Goal: Task Accomplishment & Management: Complete application form

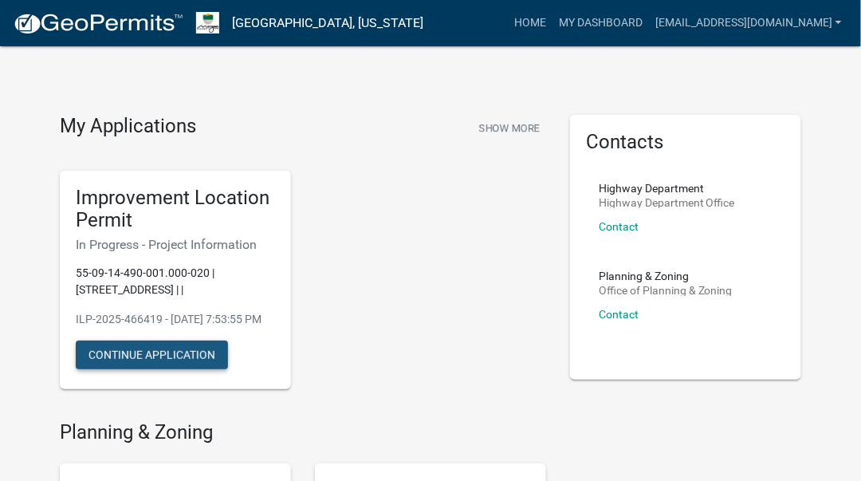
click at [138, 369] on button "Continue Application" at bounding box center [152, 354] width 152 height 29
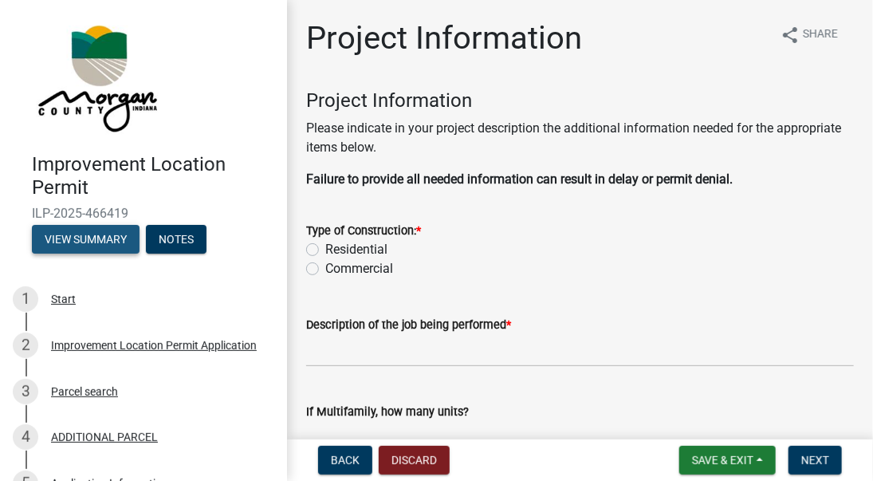
click at [62, 239] on button "View Summary" at bounding box center [86, 239] width 108 height 29
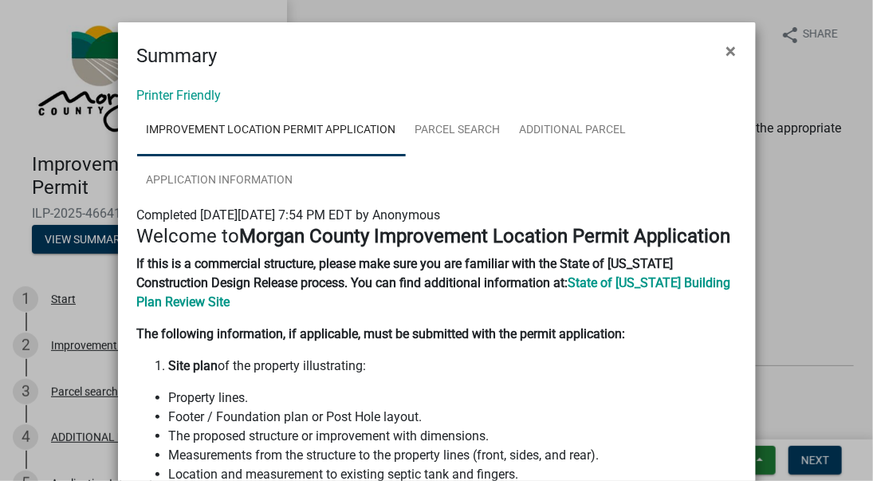
click at [78, 261] on ngb-modal-window "Summary × Printer Friendly Improvement Location Permit Application Parcel searc…" at bounding box center [436, 240] width 873 height 481
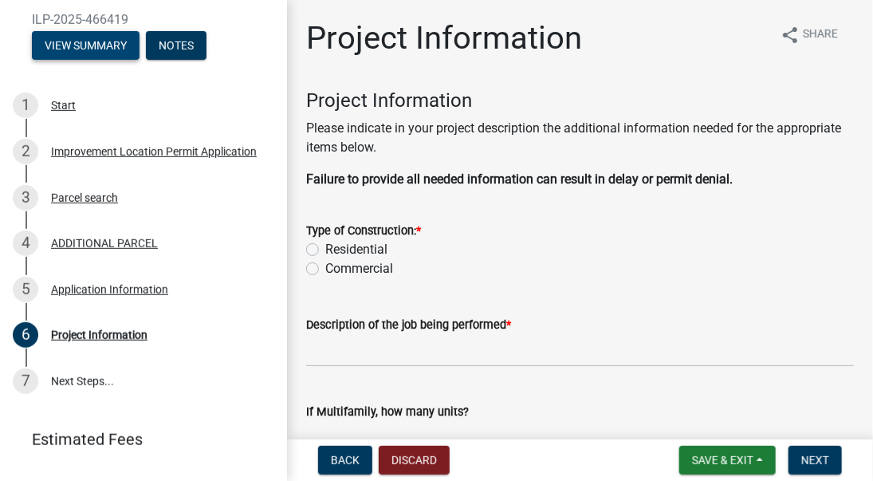
scroll to position [229, 0]
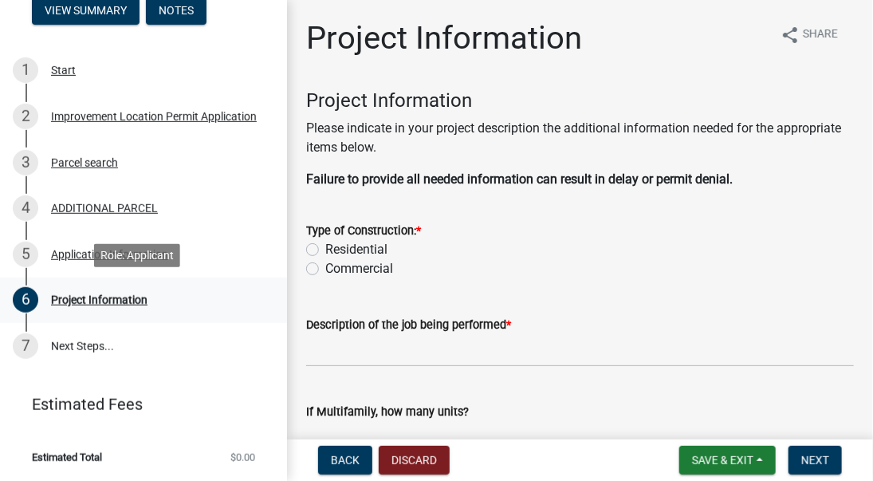
click at [93, 297] on div "Project Information" at bounding box center [99, 299] width 96 height 11
click at [325, 251] on label "Residential" at bounding box center [356, 249] width 62 height 19
click at [325, 250] on input "Residential" at bounding box center [330, 245] width 10 height 10
radio input "true"
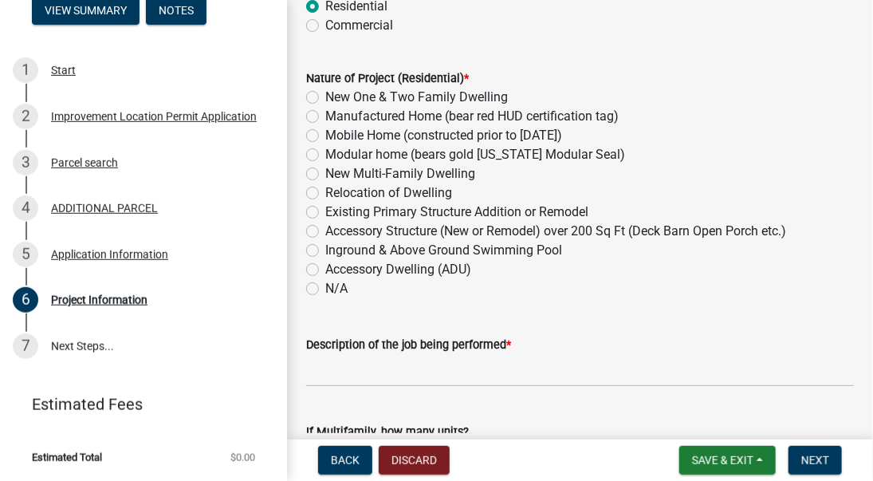
scroll to position [266, 0]
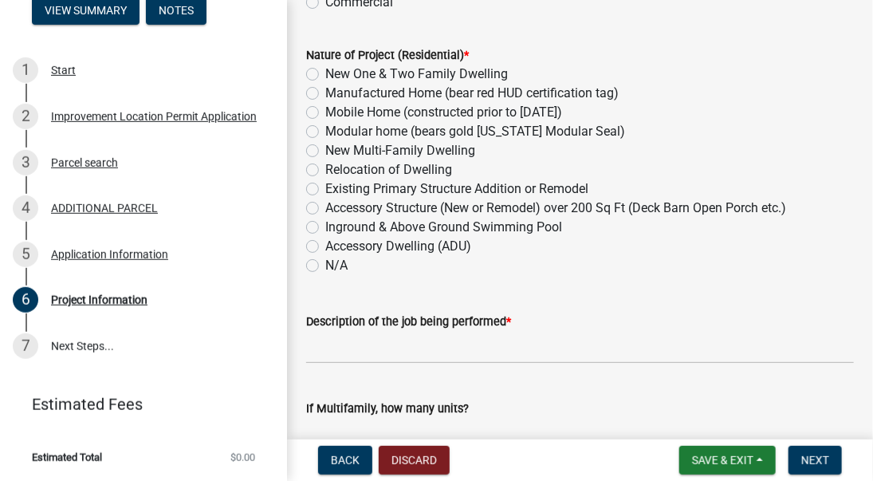
click at [325, 190] on label "Existing Primary Structure Addition or Remodel" at bounding box center [456, 188] width 263 height 19
click at [325, 190] on input "Existing Primary Structure Addition or Remodel" at bounding box center [330, 184] width 10 height 10
radio input "true"
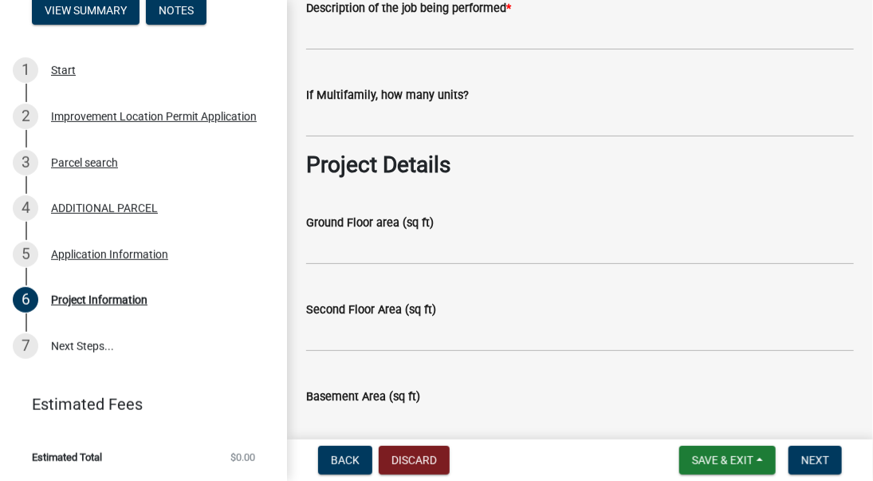
scroll to position [607, 0]
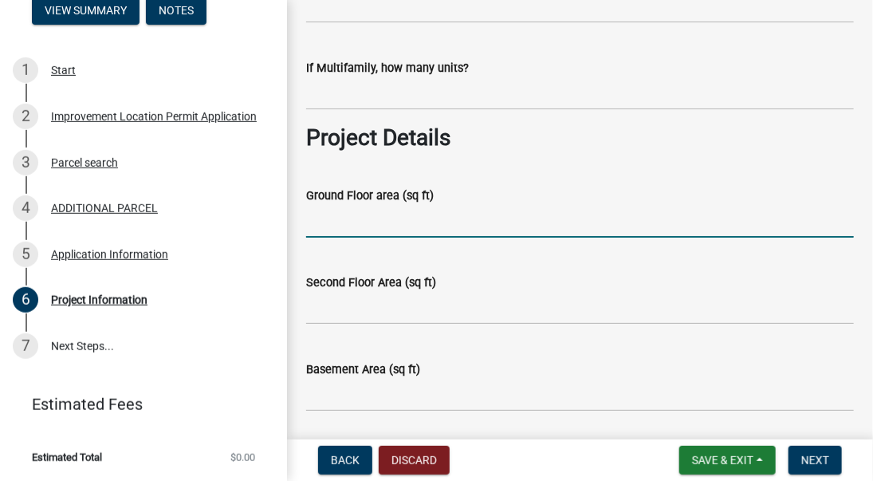
click at [321, 224] on input "Ground Floor area (sq ft)" at bounding box center [580, 221] width 548 height 33
type input "1820"
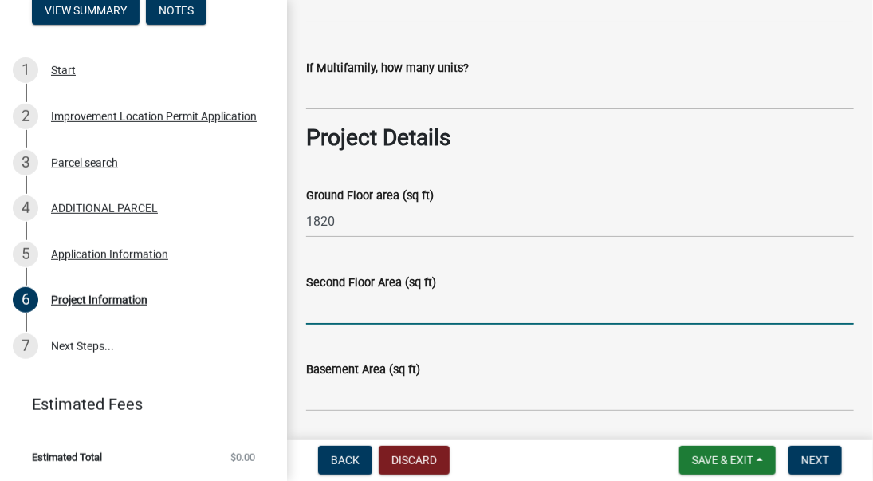
click at [316, 308] on input "Second Floor Area (sq ft)" at bounding box center [580, 308] width 548 height 33
type input "0"
type input "NA"
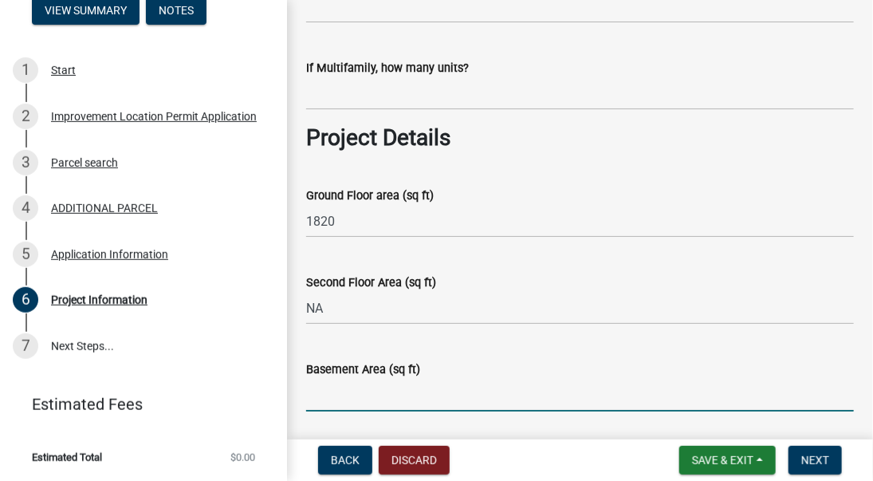
click at [331, 391] on input "Basement Area (sq ft)" at bounding box center [580, 395] width 548 height 33
drag, startPoint x: 322, startPoint y: 398, endPoint x: 299, endPoint y: 401, distance: 23.3
click at [299, 401] on div "Basement Area (sq ft) na" at bounding box center [580, 374] width 572 height 74
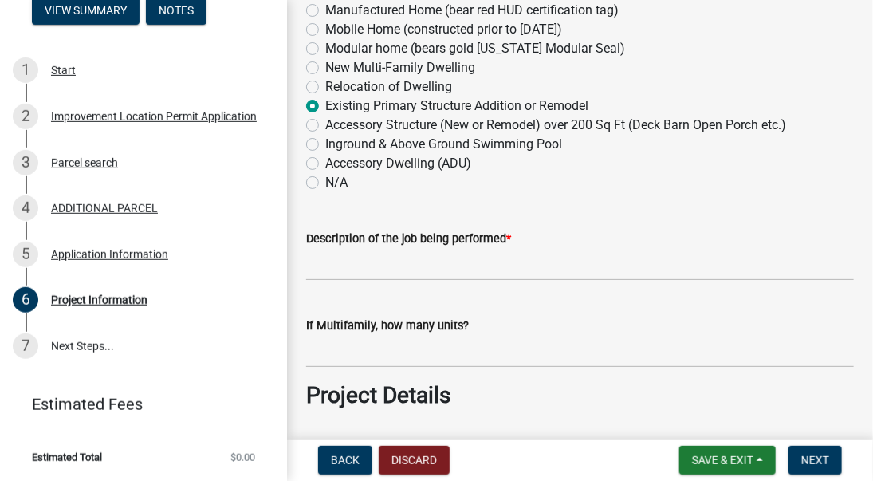
scroll to position [337, 0]
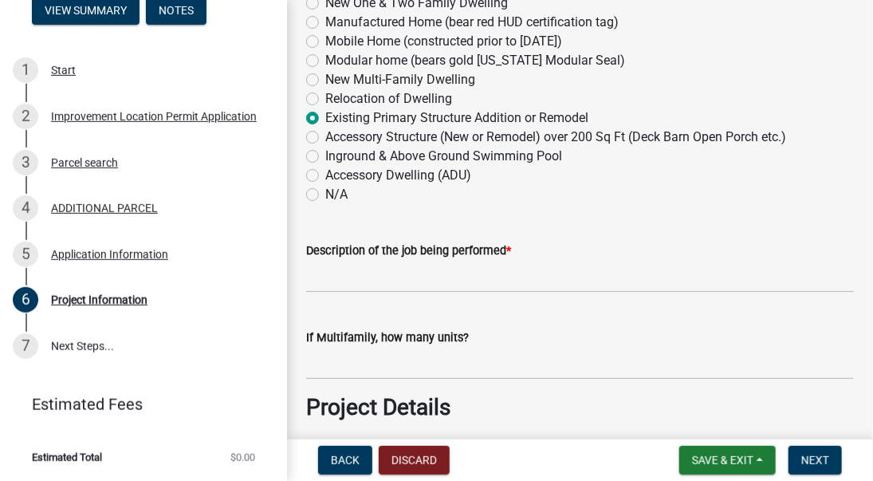
type input "NA"
click at [314, 273] on input "Description of the job being performed *" at bounding box center [580, 276] width 548 height 33
type input "r"
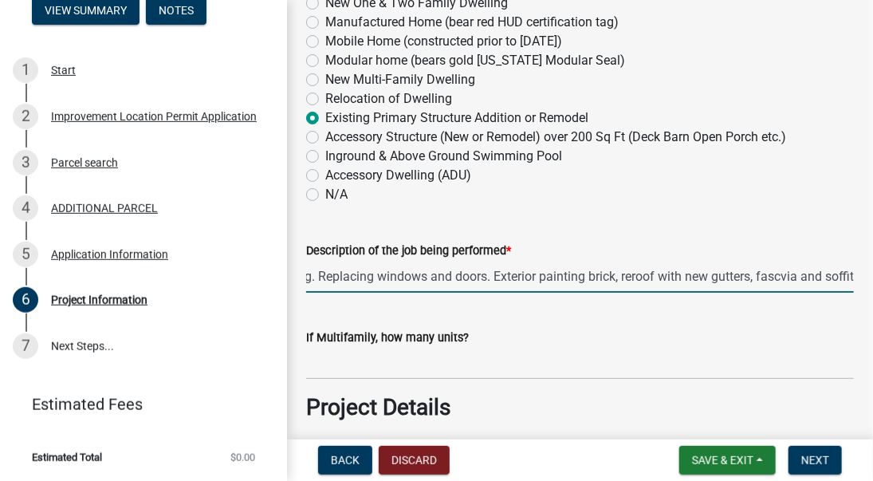
scroll to position [0, 660]
click at [772, 273] on input "Rehabbing interior including rewiring of dwelling, re-plumbing 2 bathrooms, rep…" at bounding box center [580, 276] width 548 height 33
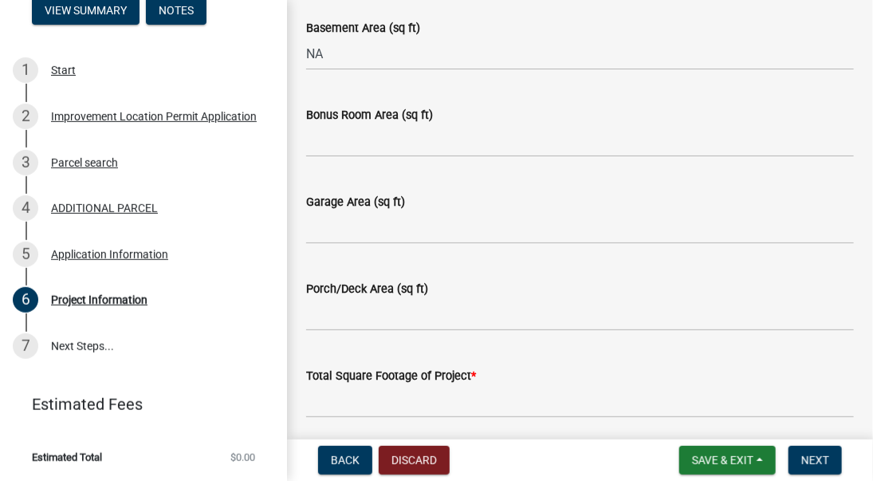
scroll to position [945, 0]
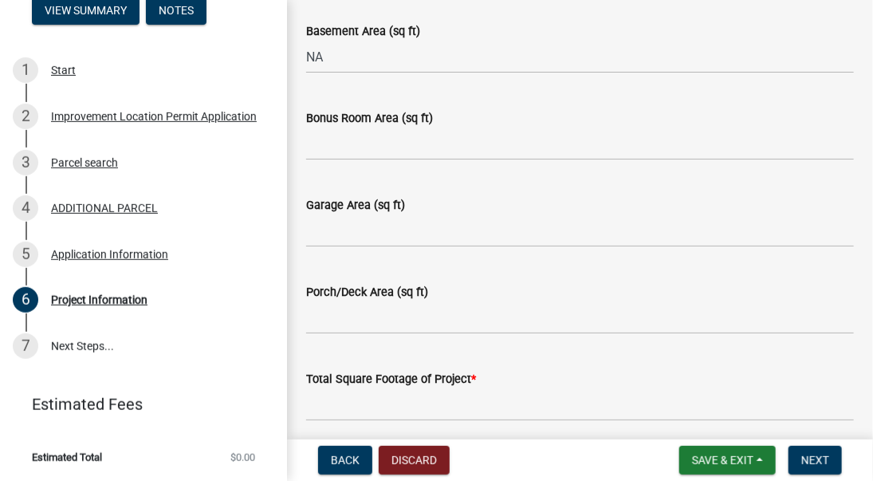
type input "Rehabbing interior including rewiring of dwelling, re-plumbing 2 bathrooms, rep…"
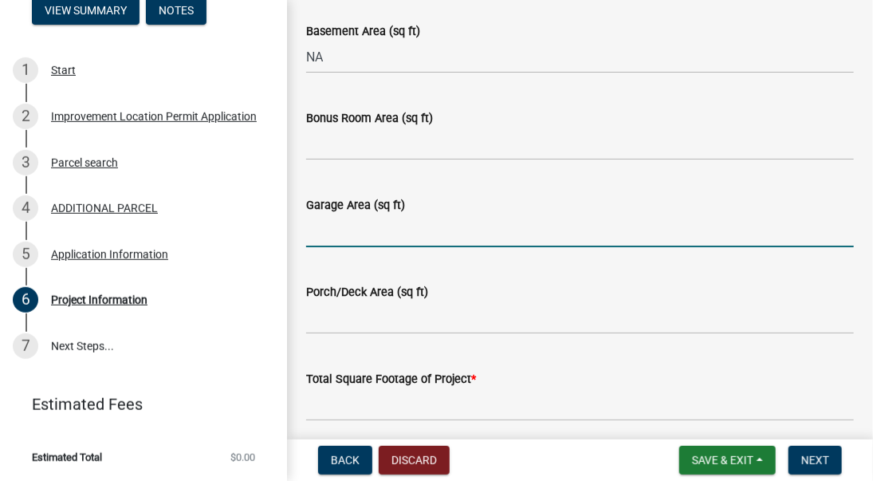
scroll to position [0, 0]
click at [330, 234] on input "Garage Area (sq ft)" at bounding box center [580, 230] width 548 height 33
type input "600"
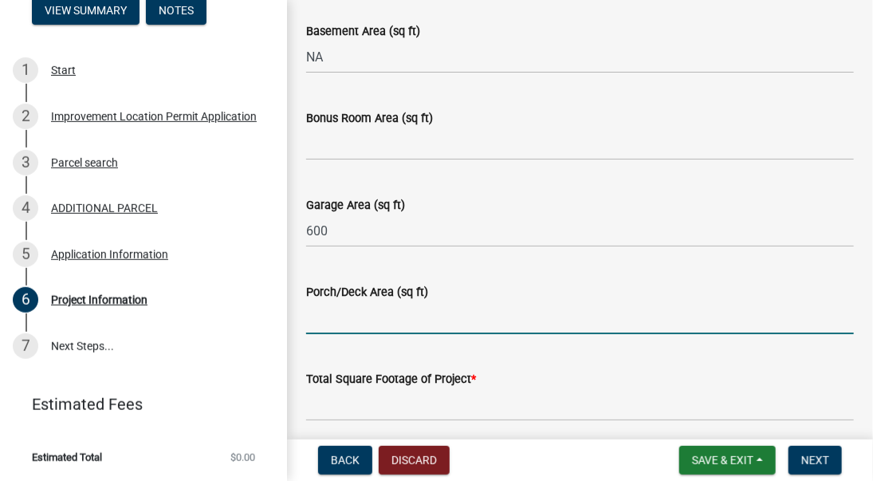
click at [320, 319] on input "Porch/Deck Area (sq ft)" at bounding box center [580, 317] width 548 height 33
type input "400"
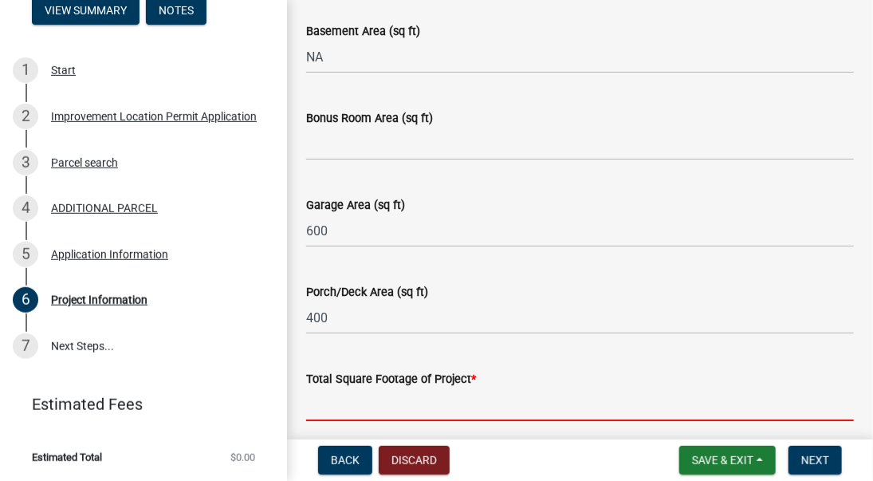
click at [321, 407] on input "text" at bounding box center [580, 404] width 548 height 33
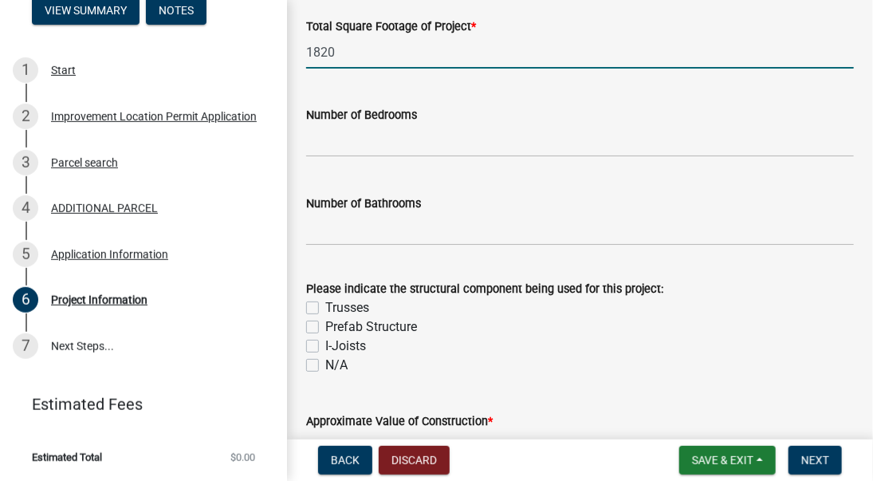
scroll to position [1305, 0]
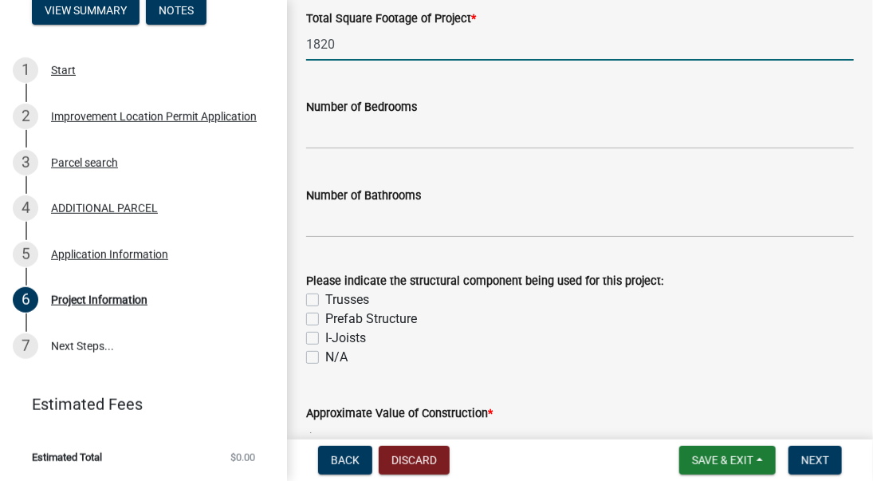
type input "1820"
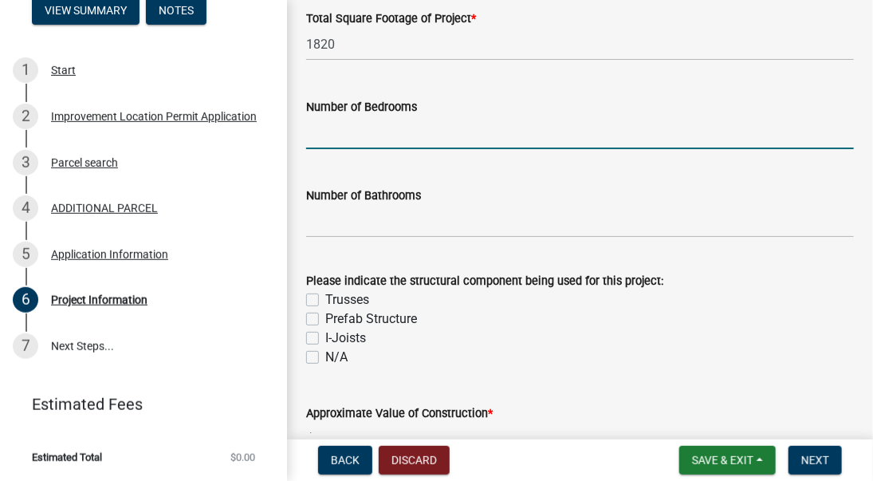
click at [336, 130] on input "text" at bounding box center [580, 132] width 548 height 33
type input "3"
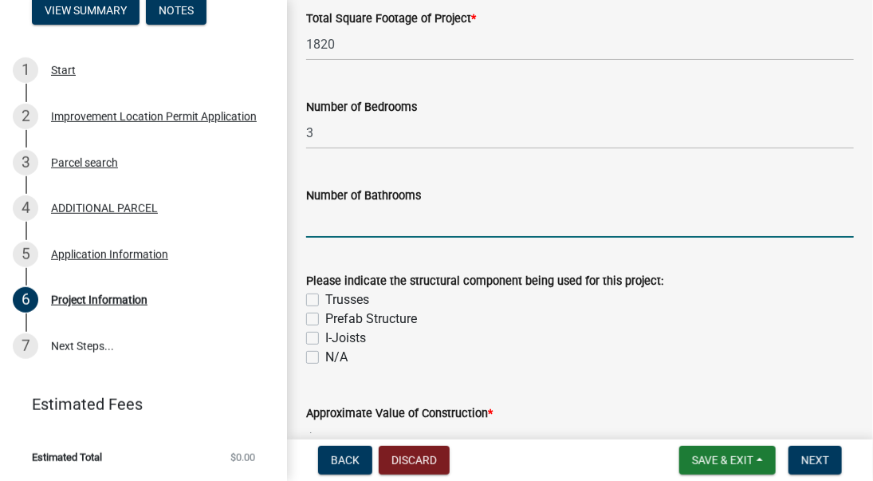
click at [333, 218] on input "text" at bounding box center [580, 221] width 548 height 33
type input "3"
click at [325, 358] on label "N/A" at bounding box center [336, 357] width 22 height 19
click at [325, 358] on input "N/A" at bounding box center [330, 353] width 10 height 10
checkbox input "true"
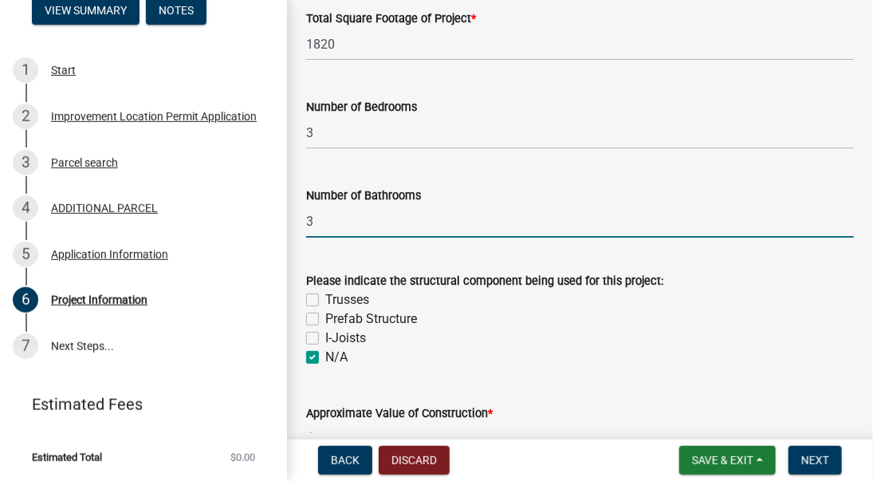
checkbox input "false"
checkbox input "true"
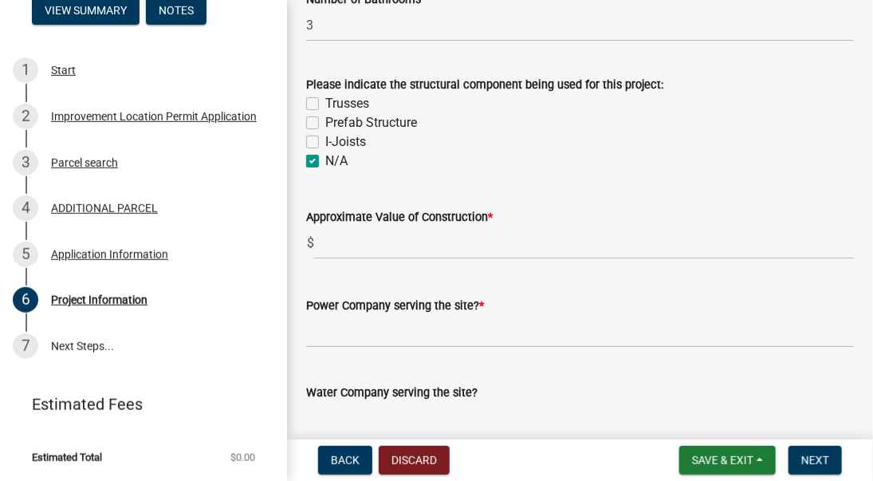
scroll to position [1532, 0]
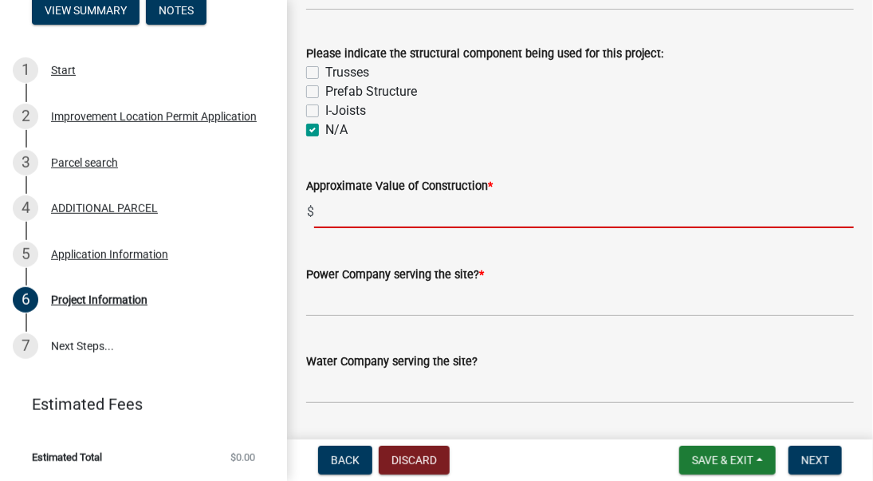
click at [333, 213] on input "text" at bounding box center [584, 211] width 540 height 33
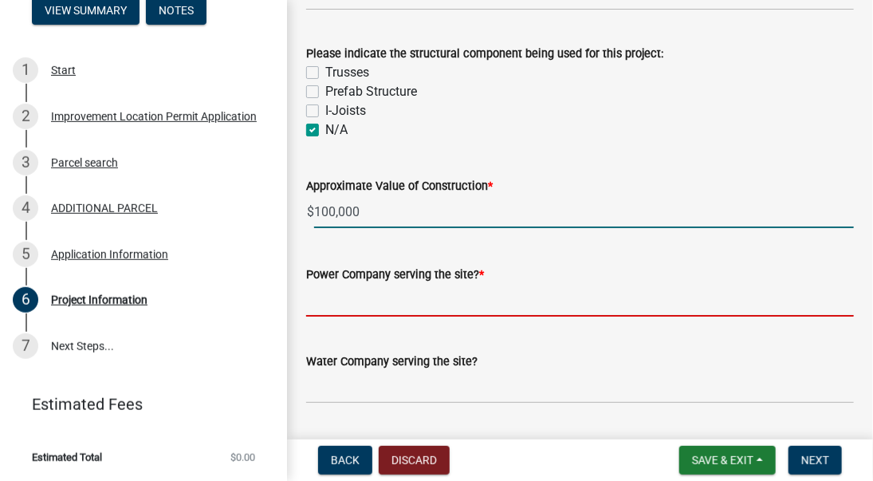
type input "100000"
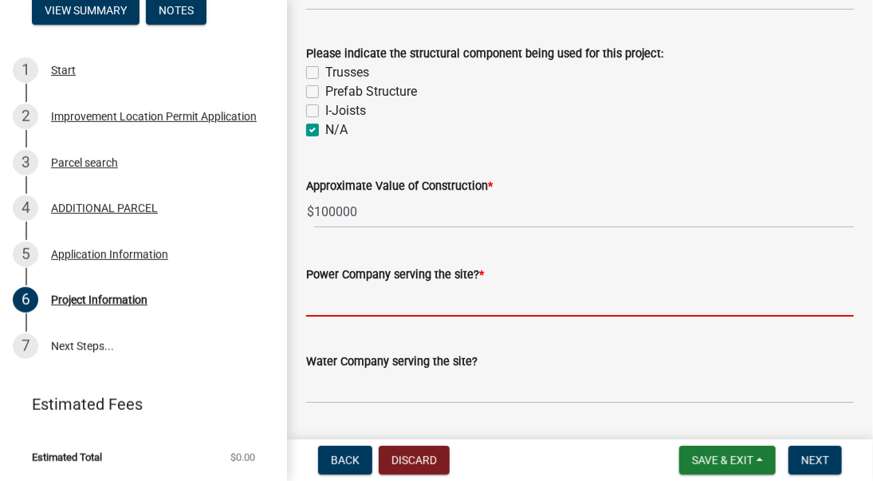
click at [324, 302] on input "Power Company serving the site? *" at bounding box center [580, 300] width 548 height 33
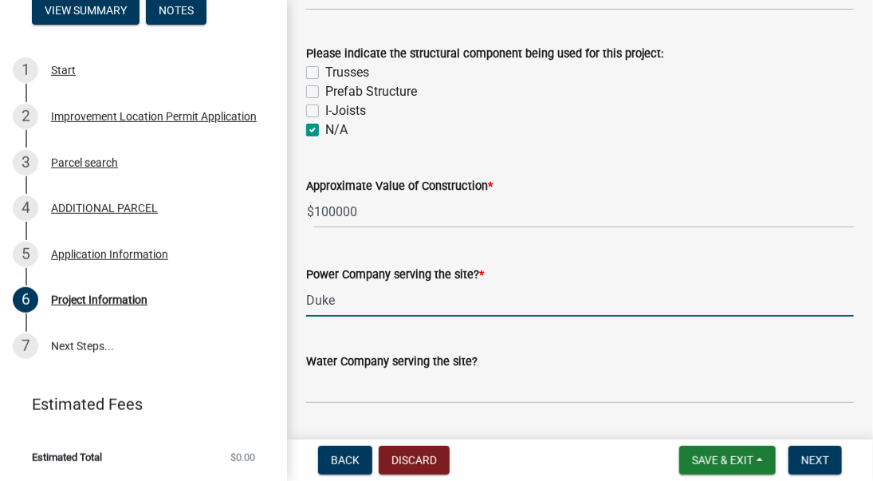
type input "Duke"
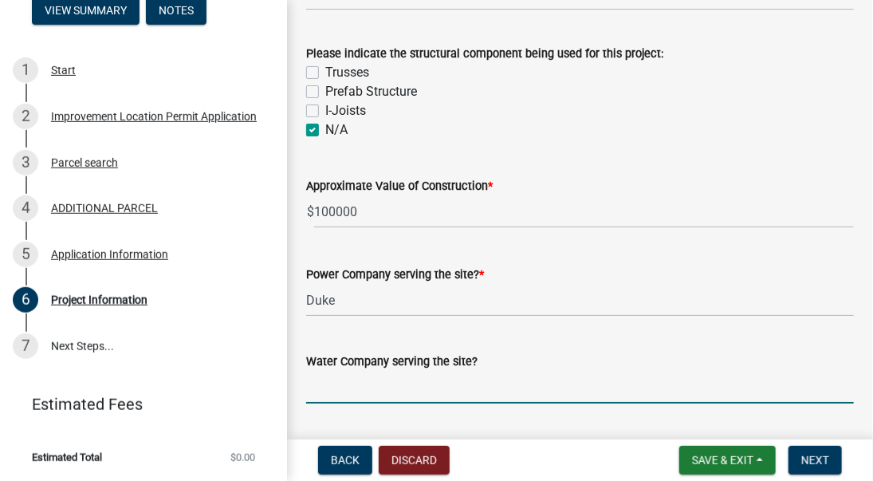
click at [335, 377] on input "Water Company serving the site?" at bounding box center [580, 387] width 548 height 33
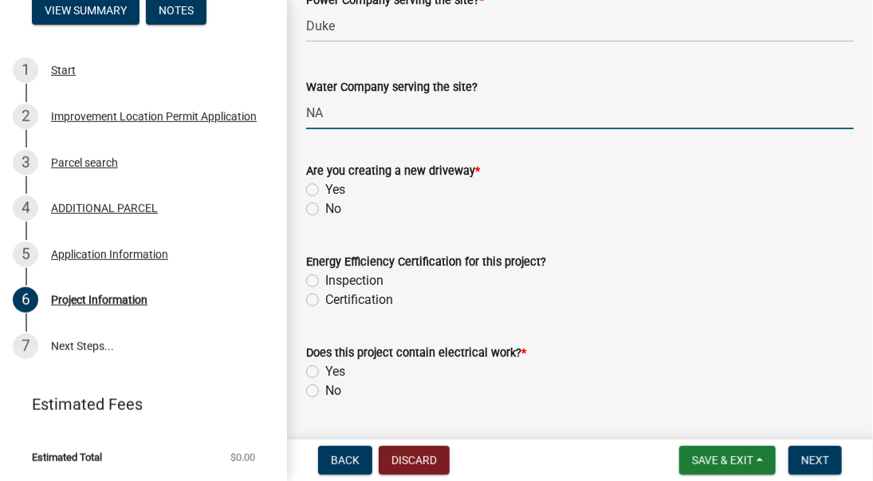
scroll to position [1814, 0]
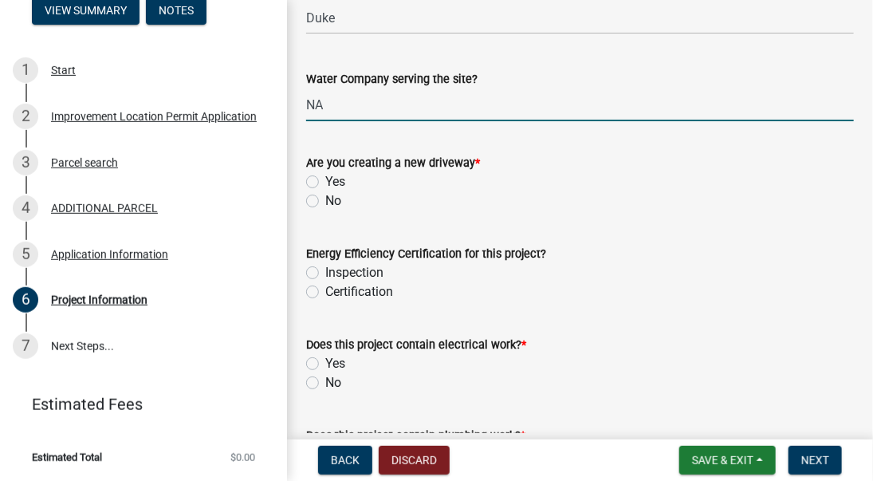
type input "NA"
click at [325, 200] on label "No" at bounding box center [333, 200] width 16 height 19
click at [325, 200] on input "No" at bounding box center [330, 196] width 10 height 10
radio input "true"
click at [325, 364] on label "Yes" at bounding box center [335, 363] width 20 height 19
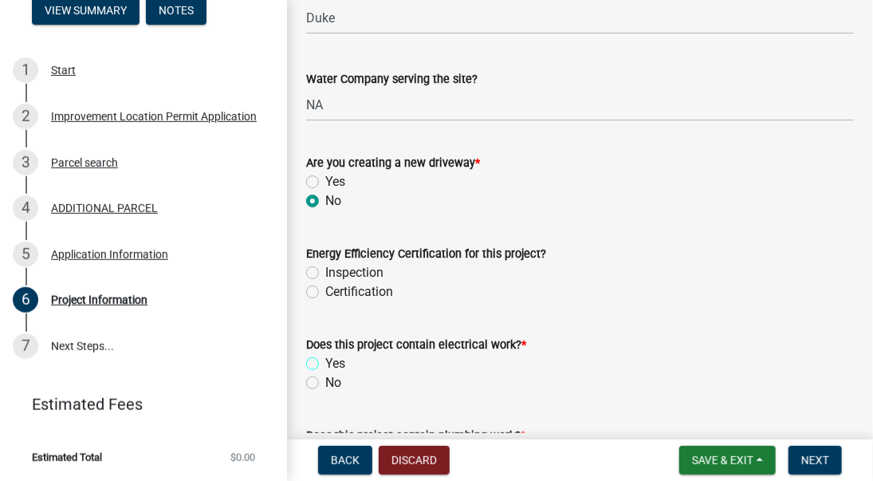
click at [325, 364] on input "Yes" at bounding box center [330, 359] width 10 height 10
radio input "true"
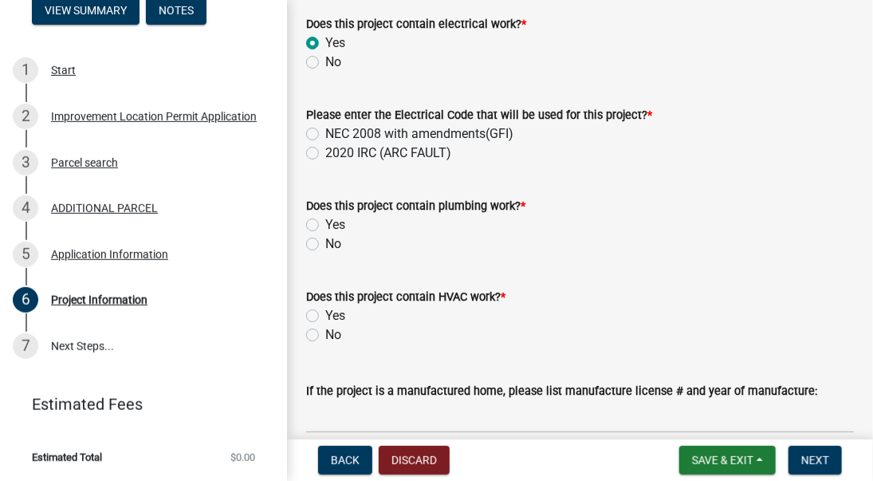
scroll to position [2143, 0]
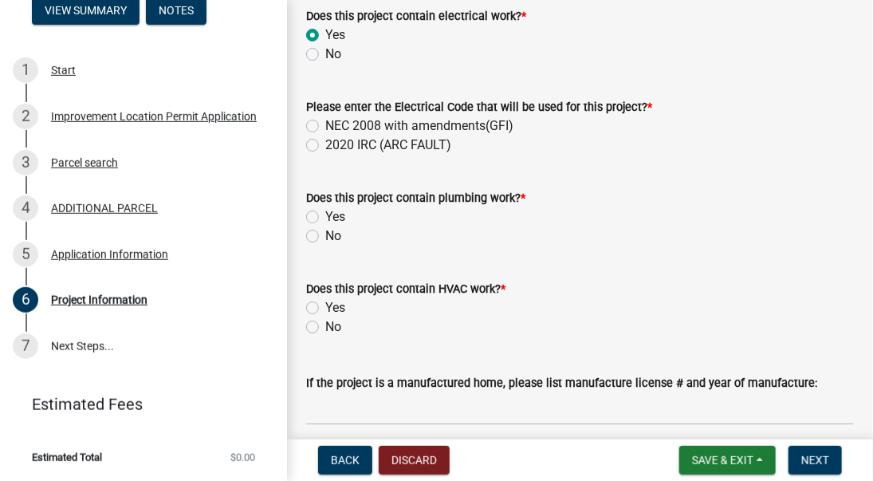
click at [325, 126] on label "NEC 2008 with amendments(GFI)" at bounding box center [419, 125] width 188 height 19
click at [325, 126] on input "NEC 2008 with amendments(GFI)" at bounding box center [330, 121] width 10 height 10
radio input "true"
click at [325, 217] on label "Yes" at bounding box center [335, 216] width 20 height 19
click at [325, 217] on input "Yes" at bounding box center [330, 212] width 10 height 10
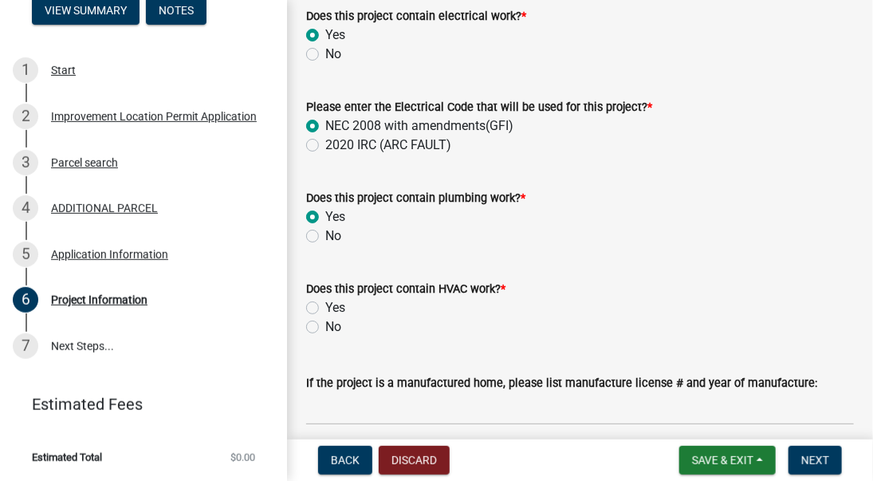
radio input "true"
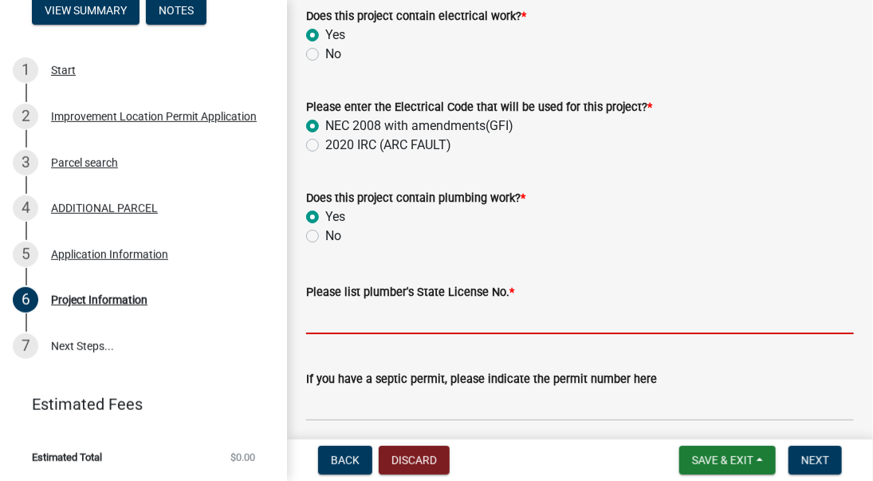
click at [333, 318] on input "Please list plumber's State License No. *" at bounding box center [580, 317] width 548 height 33
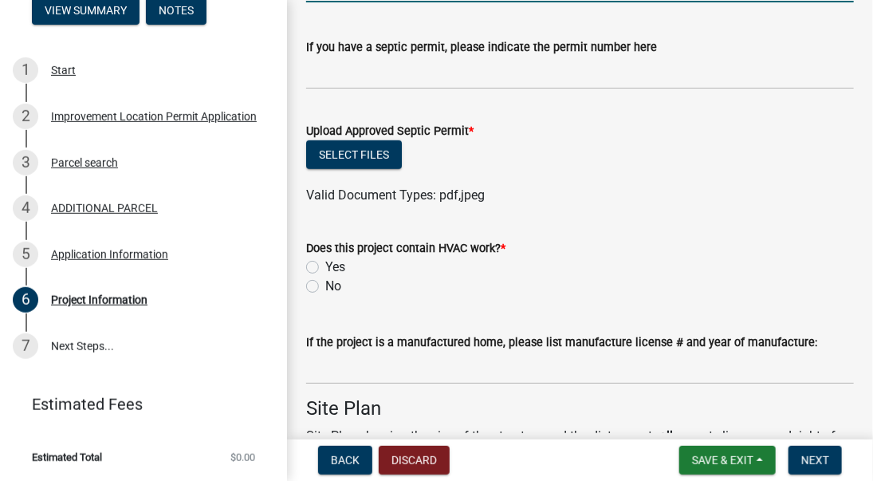
scroll to position [2500, 0]
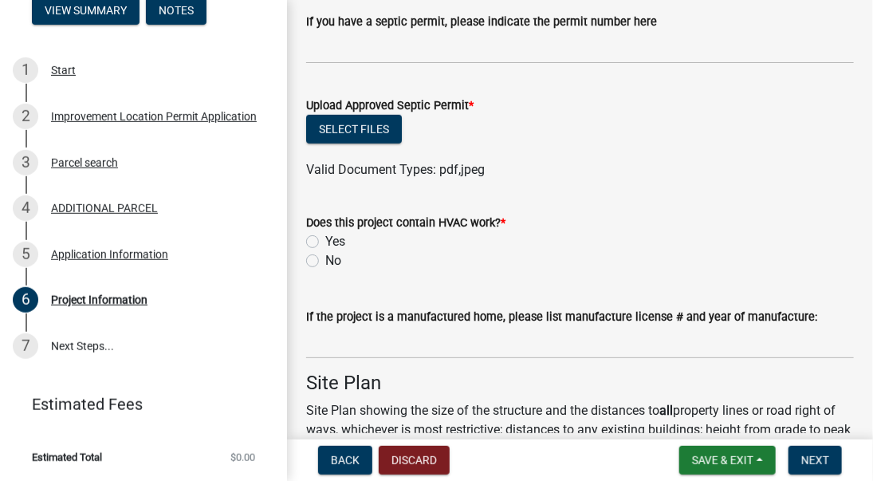
type input "PC88900021"
click at [325, 244] on label "Yes" at bounding box center [335, 241] width 20 height 19
click at [325, 242] on input "Yes" at bounding box center [330, 237] width 10 height 10
radio input "true"
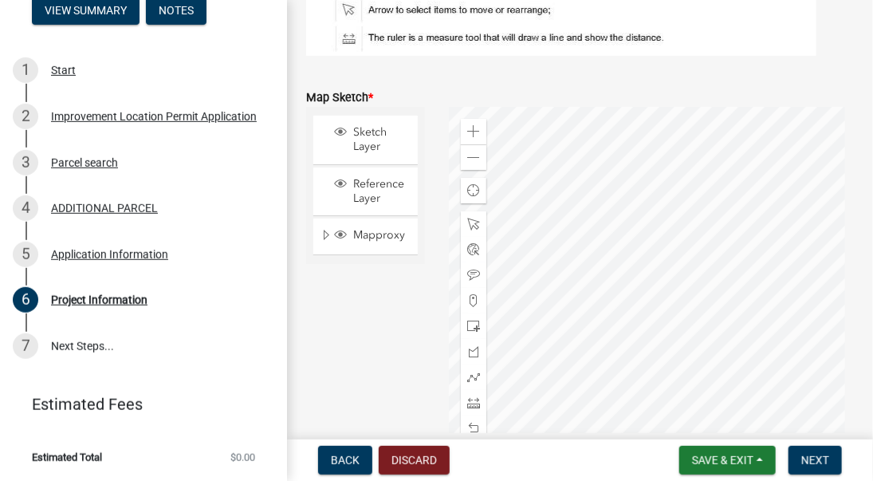
scroll to position [3132, 0]
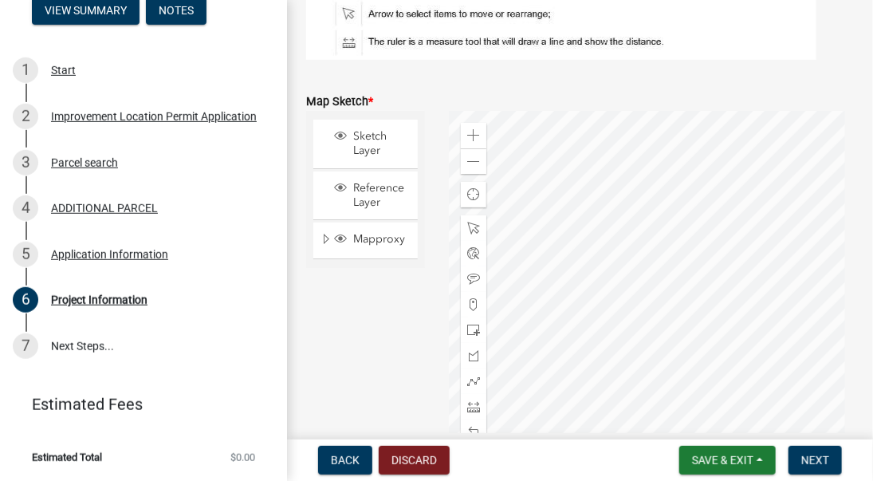
click at [615, 325] on div at bounding box center [651, 310] width 405 height 399
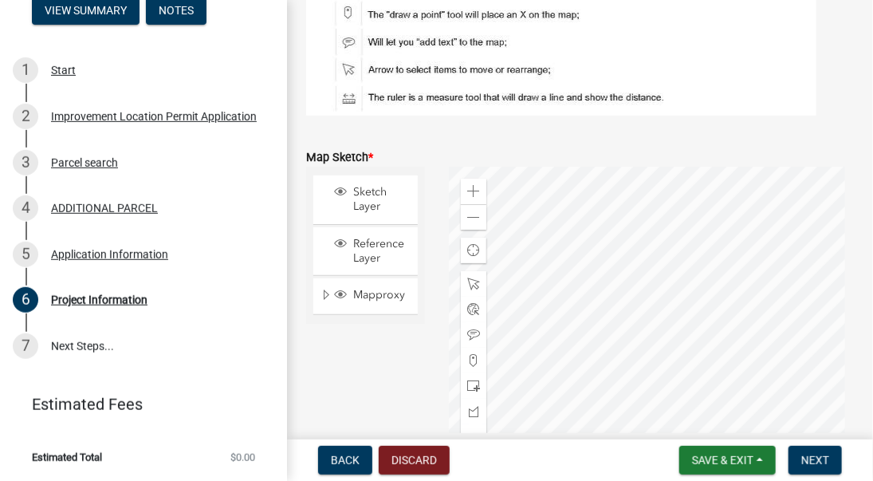
scroll to position [3085, 0]
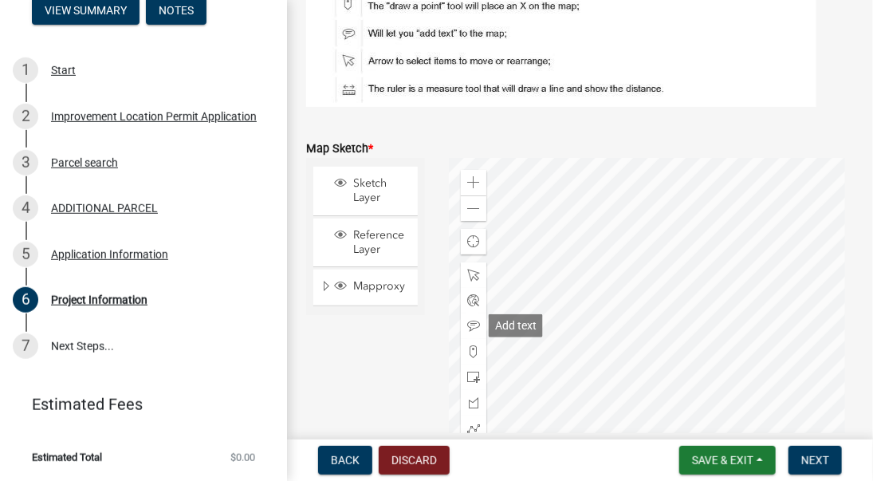
click at [472, 323] on span at bounding box center [473, 326] width 13 height 13
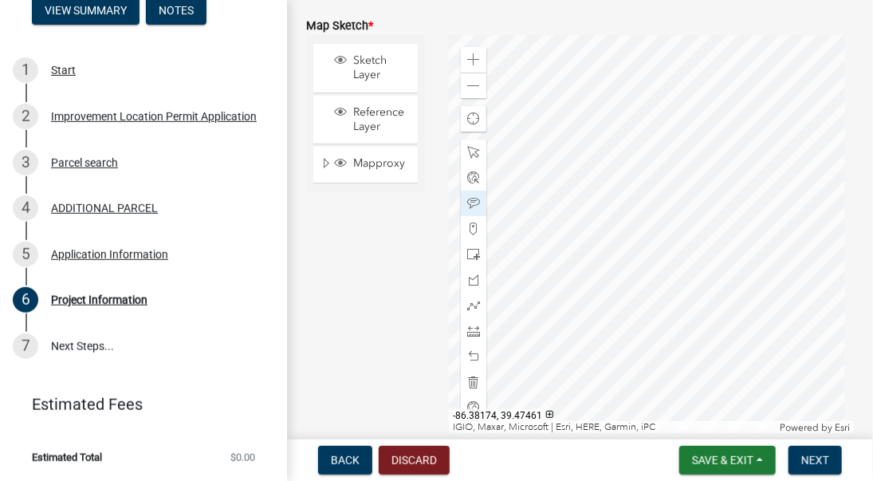
click at [642, 252] on div at bounding box center [651, 234] width 405 height 399
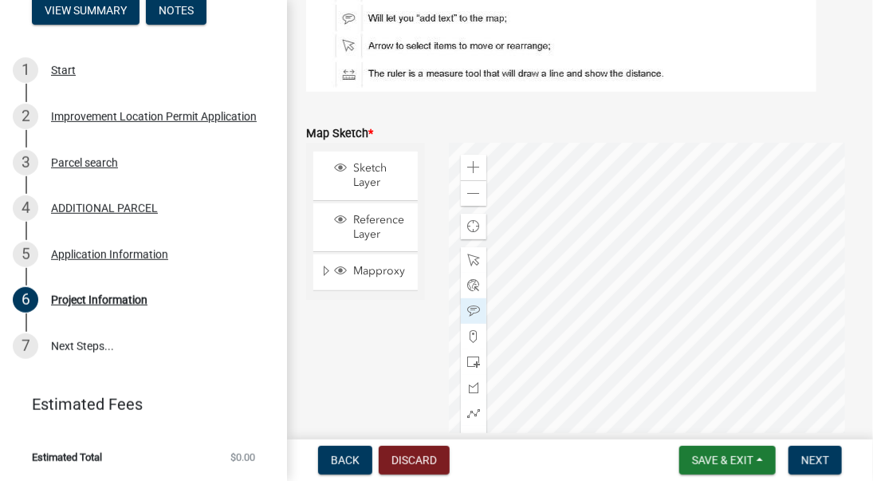
scroll to position [3118, 0]
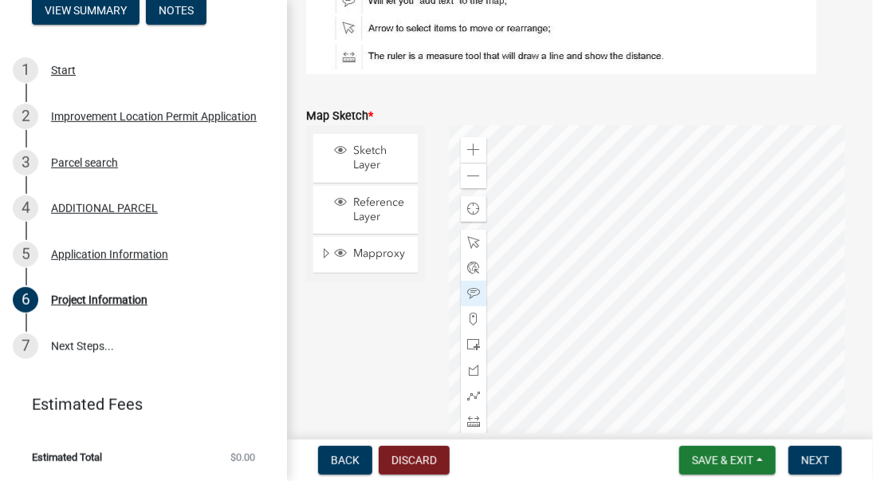
click at [672, 335] on div at bounding box center [651, 324] width 405 height 399
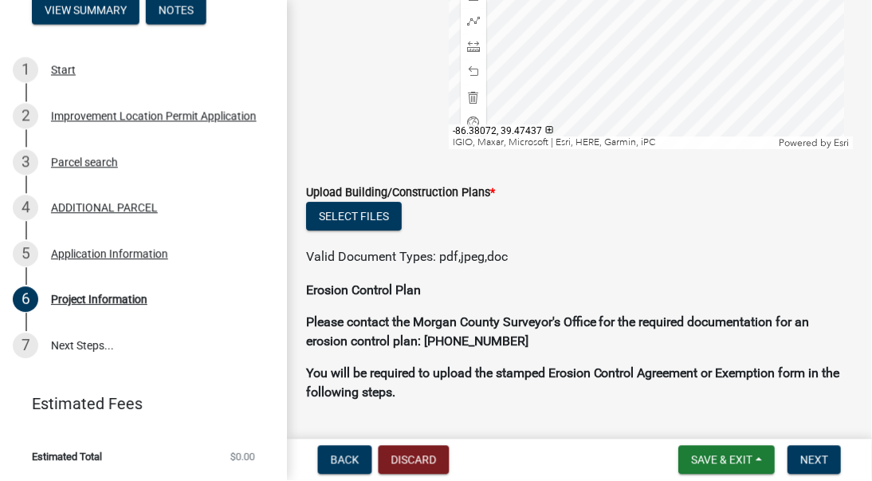
scroll to position [3454, 0]
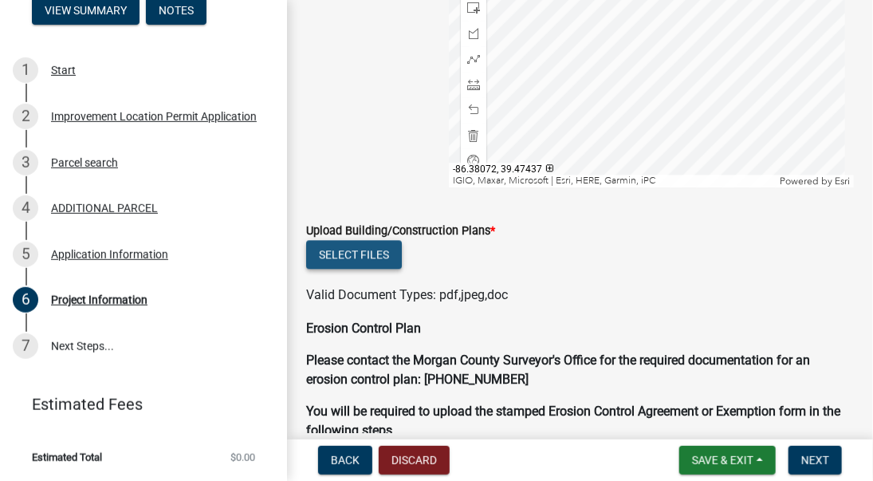
click at [348, 256] on button "Select files" at bounding box center [354, 254] width 96 height 29
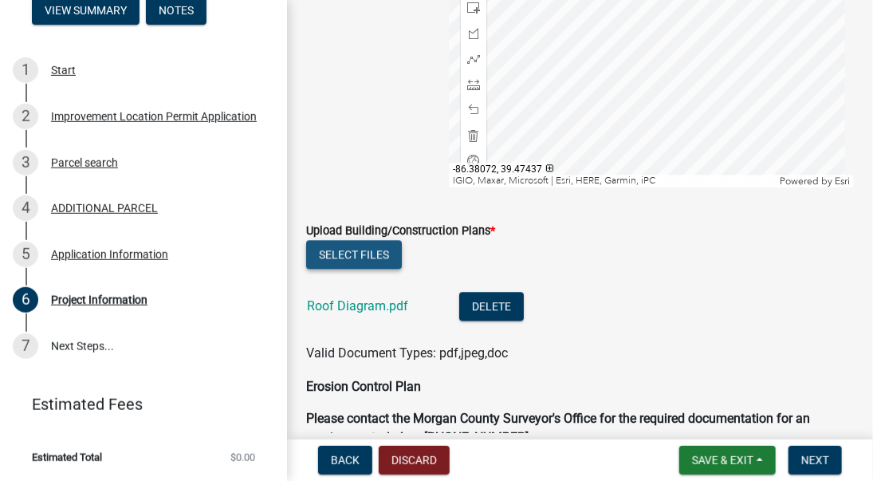
click at [346, 257] on button "Select files" at bounding box center [354, 254] width 96 height 29
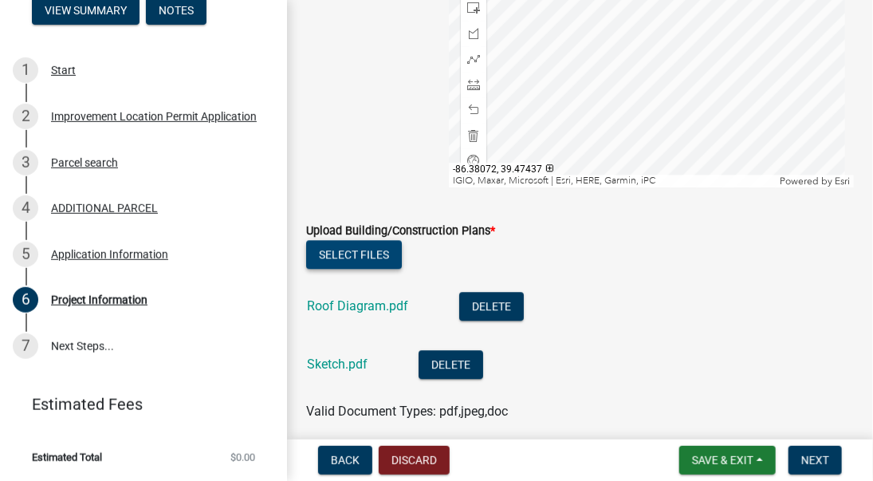
click at [194, 41] on ul "1 Start 2 Improvement Location Permit Application 3 Parcel search 4 ADDITIONAL …" at bounding box center [143, 208] width 287 height 334
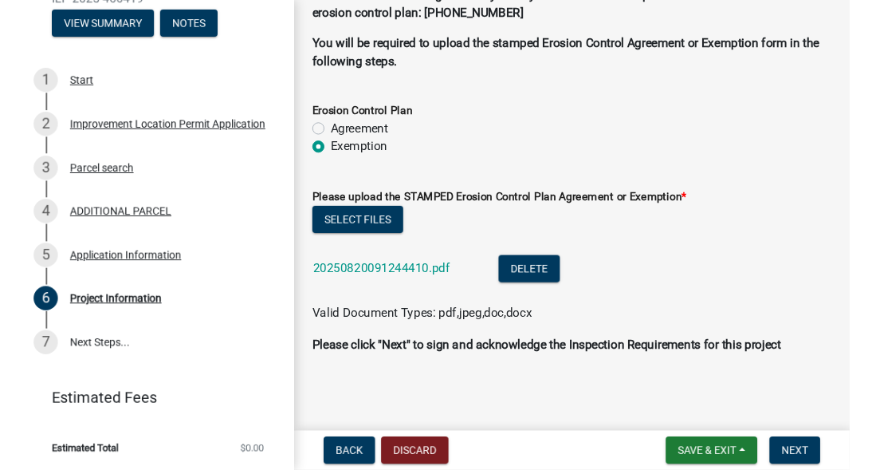
scroll to position [3950, 0]
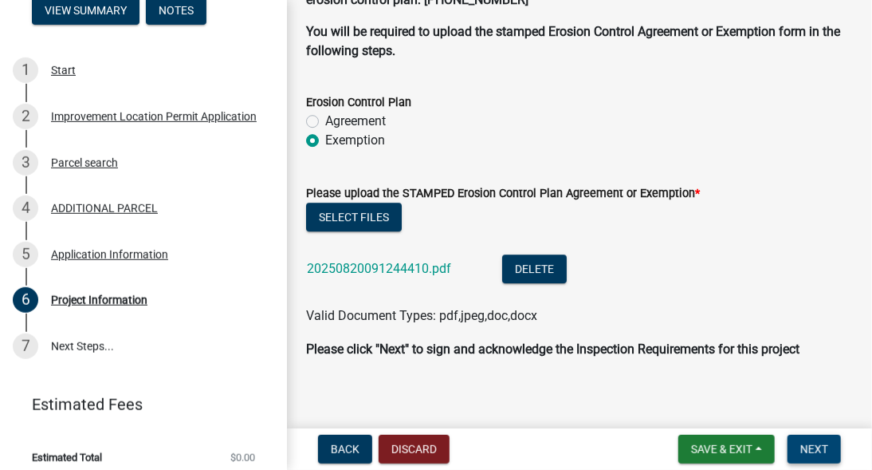
click at [818, 450] on span "Next" at bounding box center [814, 448] width 28 height 13
click at [817, 451] on span "Next" at bounding box center [814, 448] width 28 height 13
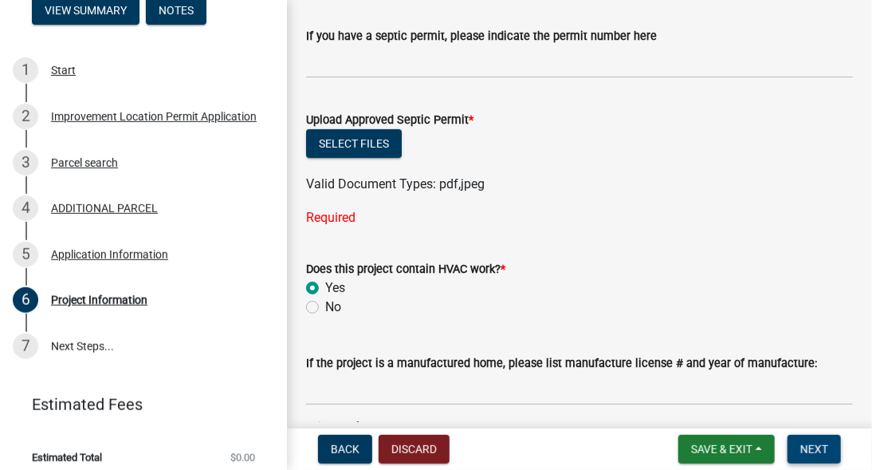
scroll to position [2473, 0]
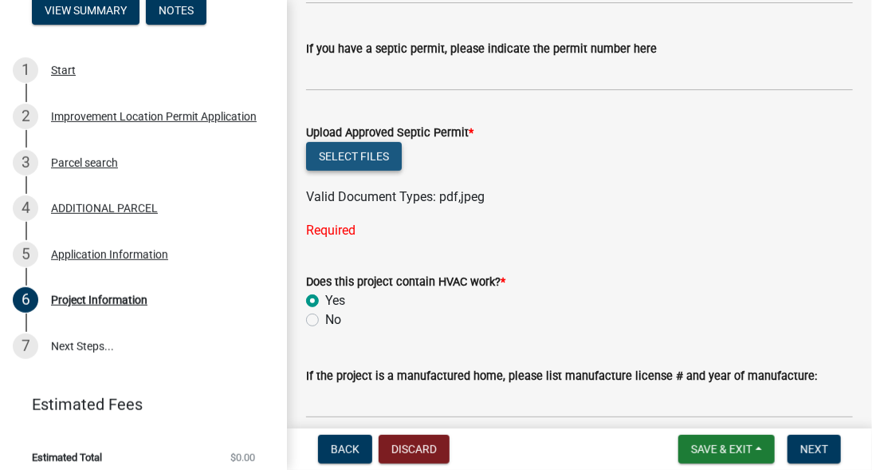
click at [335, 155] on button "Select files" at bounding box center [354, 156] width 96 height 29
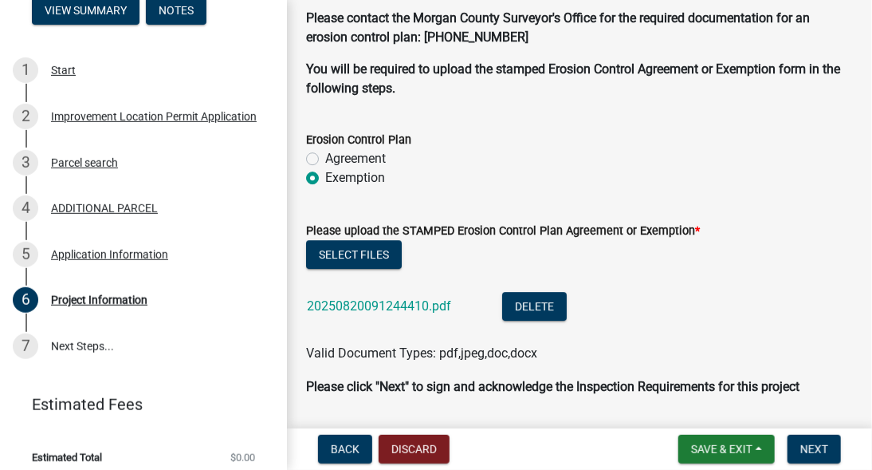
scroll to position [4019, 0]
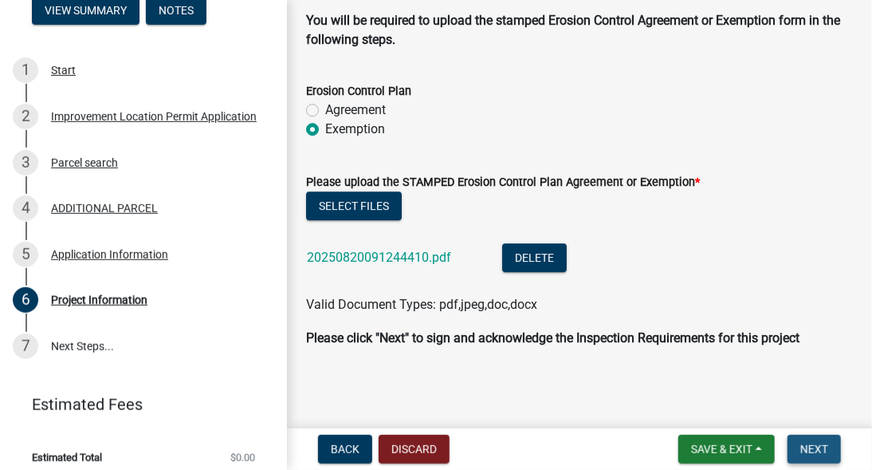
click at [819, 452] on span "Next" at bounding box center [814, 448] width 28 height 13
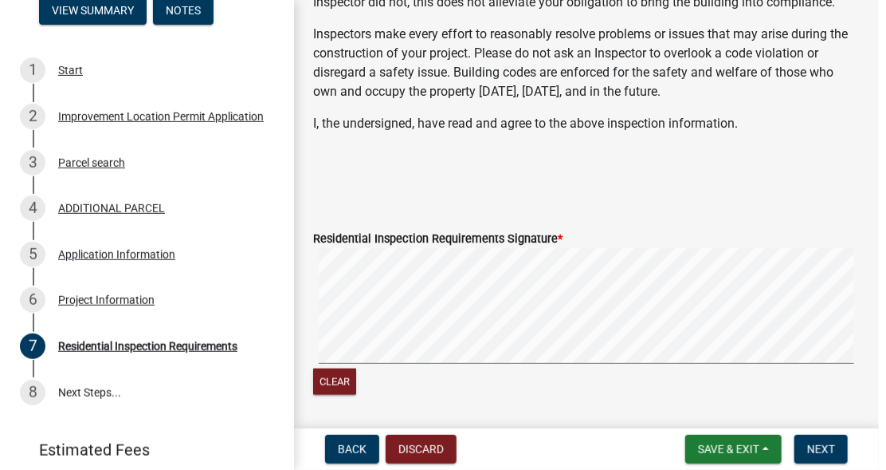
scroll to position [591, 0]
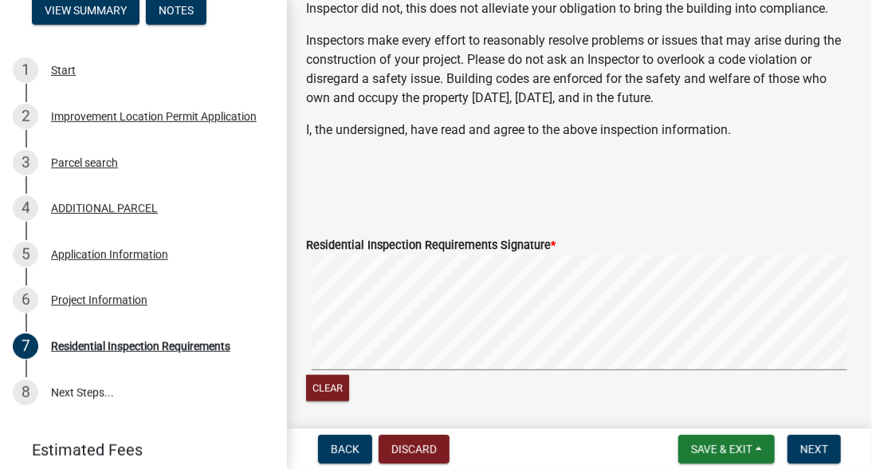
click at [419, 242] on label "Residential Inspection Requirements Signature *" at bounding box center [431, 245] width 250 height 11
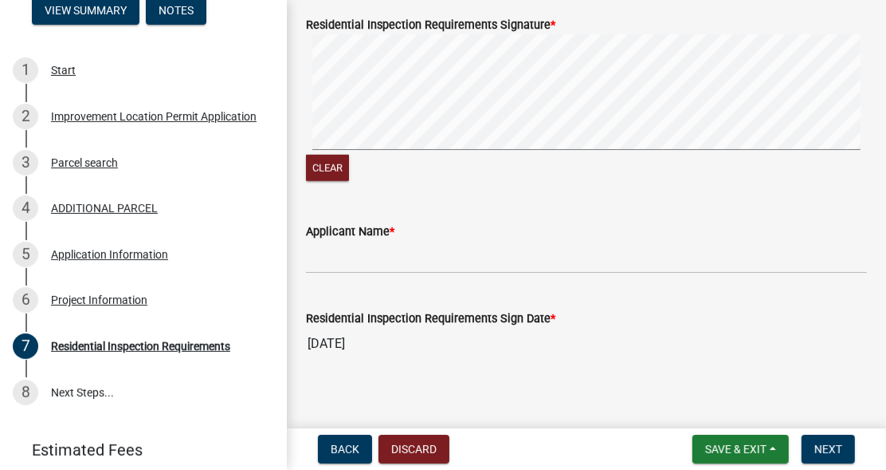
scroll to position [772, 0]
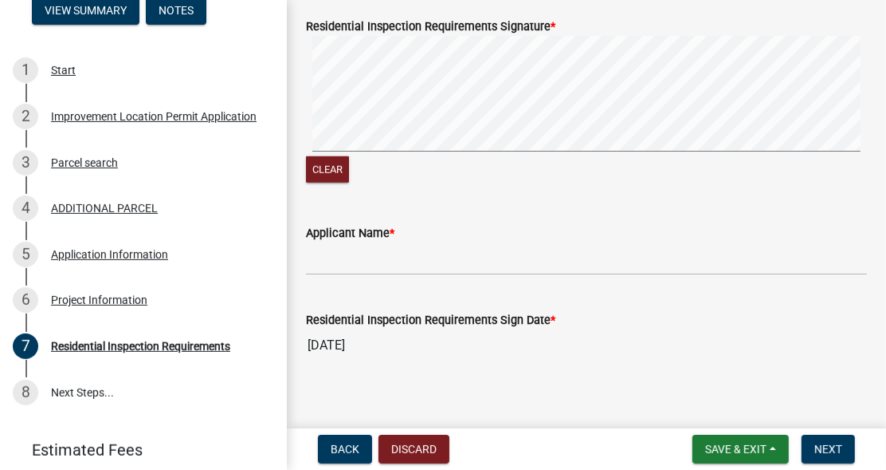
click at [378, 239] on label "Applicant Name *" at bounding box center [350, 233] width 88 height 11
click at [378, 272] on input "Applicant Name *" at bounding box center [586, 258] width 561 height 33
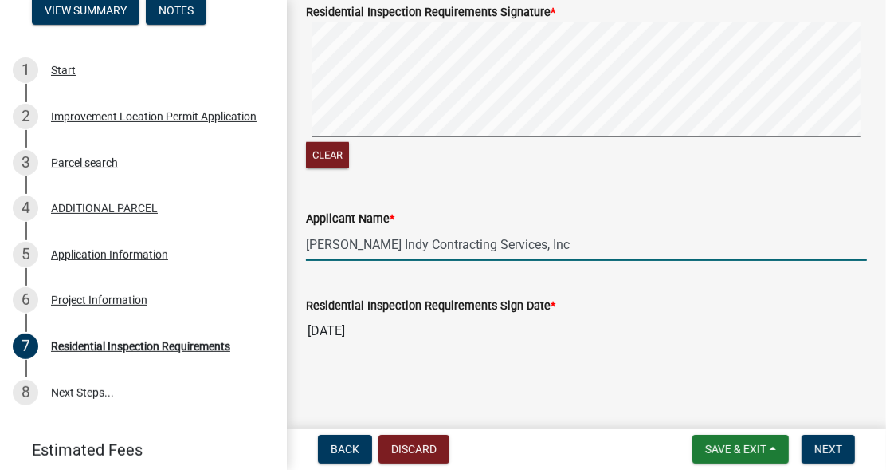
scroll to position [823, 0]
type input "[PERSON_NAME] Indy Contracting Services, Inc"
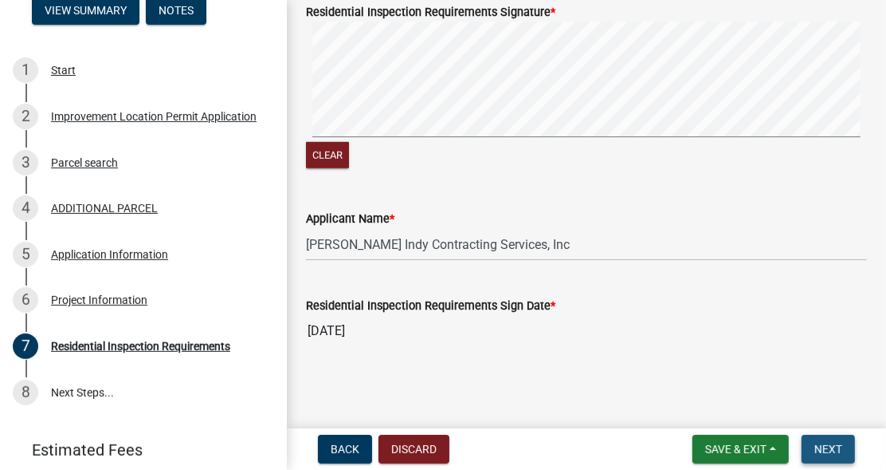
click at [831, 449] on span "Next" at bounding box center [829, 448] width 28 height 13
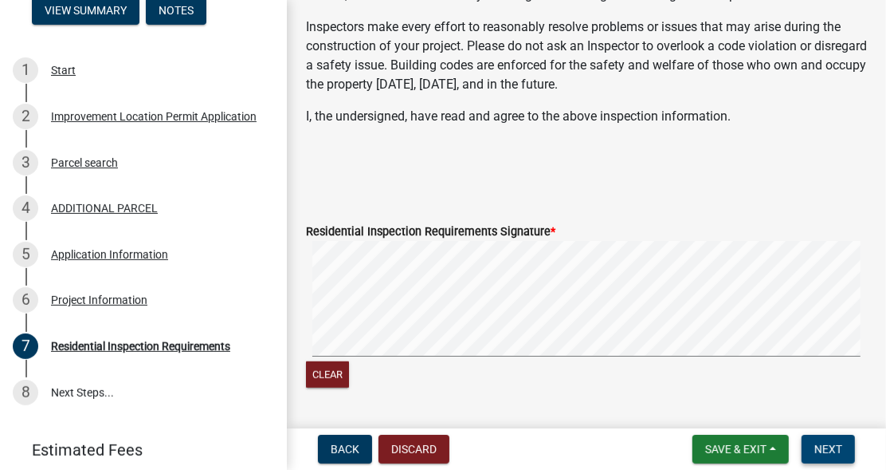
scroll to position [569, 0]
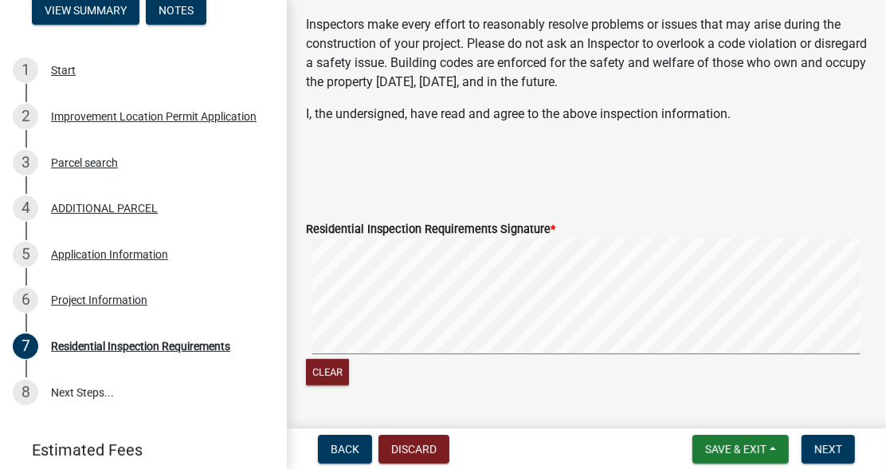
click at [520, 235] on label "Residential Inspection Requirements Signature *" at bounding box center [431, 229] width 250 height 11
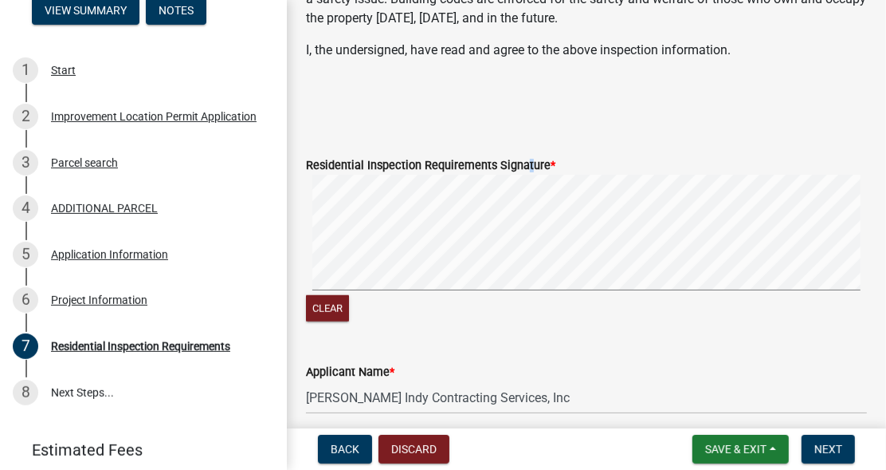
scroll to position [634, 0]
click at [320, 320] on button "Clear" at bounding box center [327, 307] width 43 height 26
click at [751, 451] on span "Save & Exit" at bounding box center [735, 448] width 61 height 13
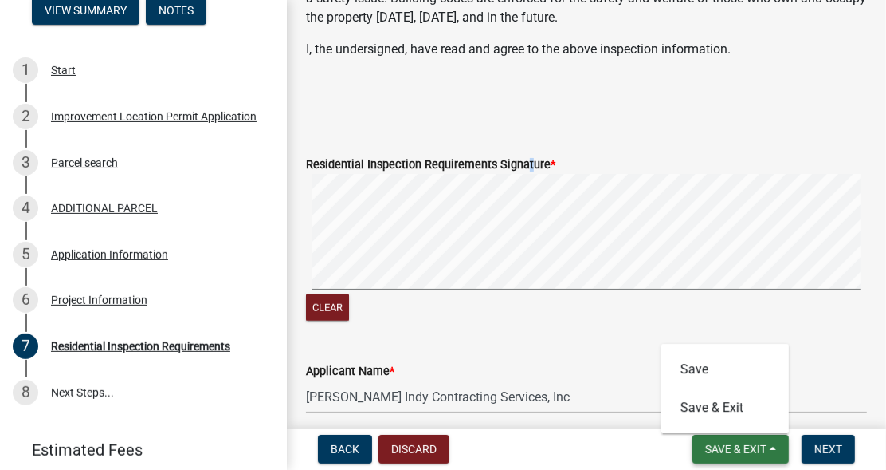
click at [733, 448] on span "Save & Exit" at bounding box center [735, 448] width 61 height 13
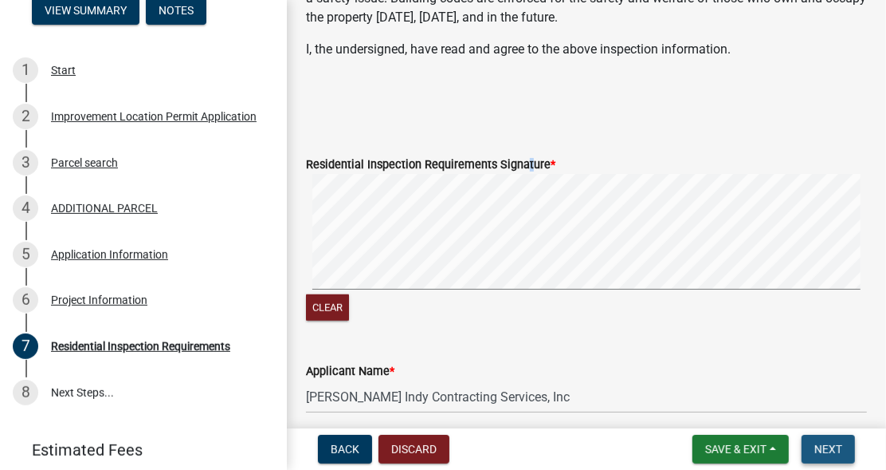
click at [823, 450] on span "Next" at bounding box center [829, 448] width 28 height 13
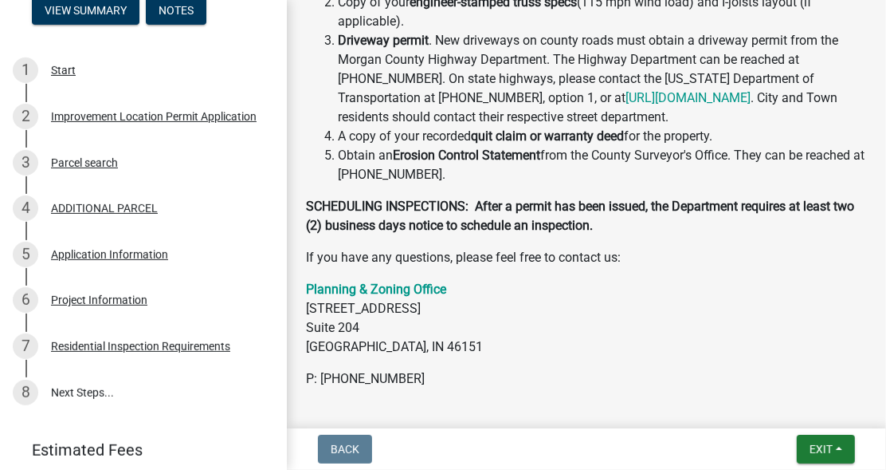
scroll to position [782, 0]
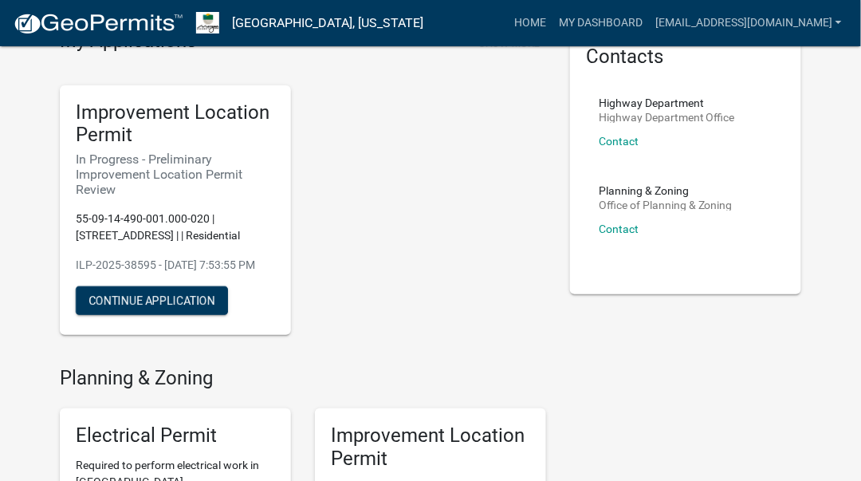
scroll to position [78, 0]
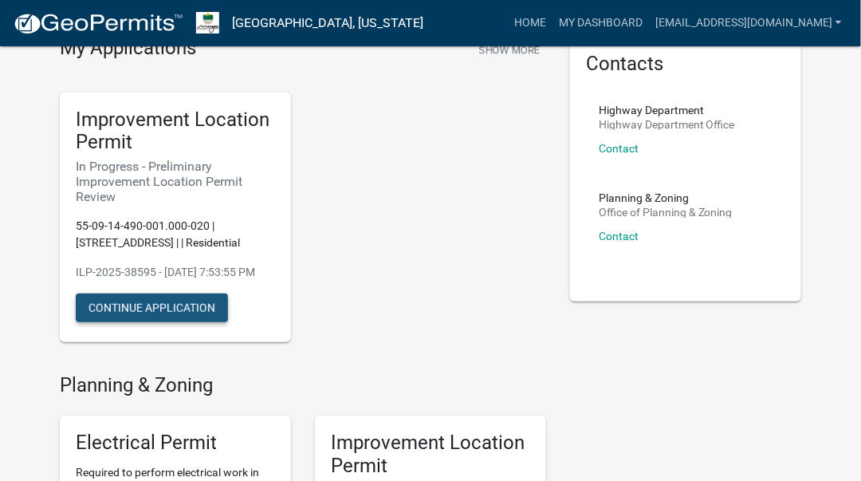
click at [119, 322] on button "Continue Application" at bounding box center [152, 307] width 152 height 29
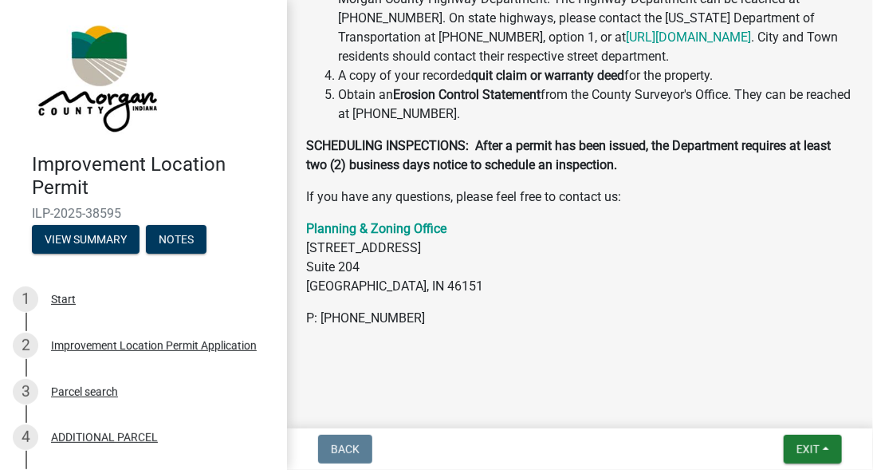
scroll to position [889, 0]
click at [77, 237] on button "View Summary" at bounding box center [86, 239] width 108 height 29
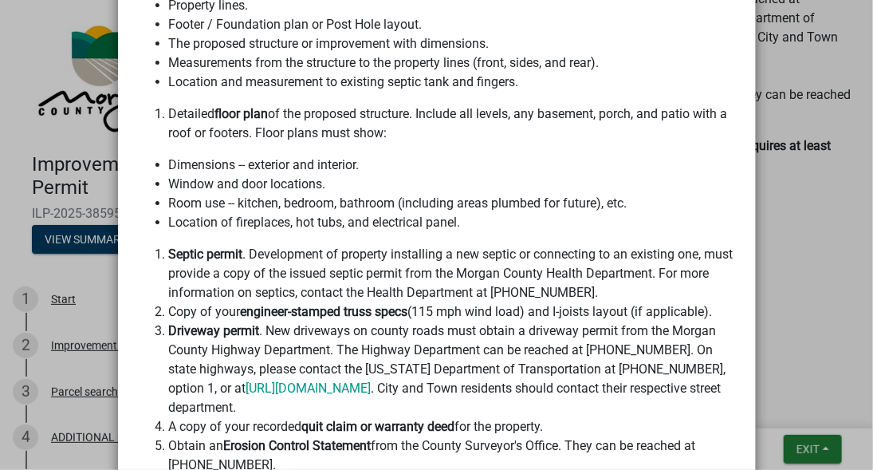
scroll to position [385, 0]
